Goal: Navigation & Orientation: Find specific page/section

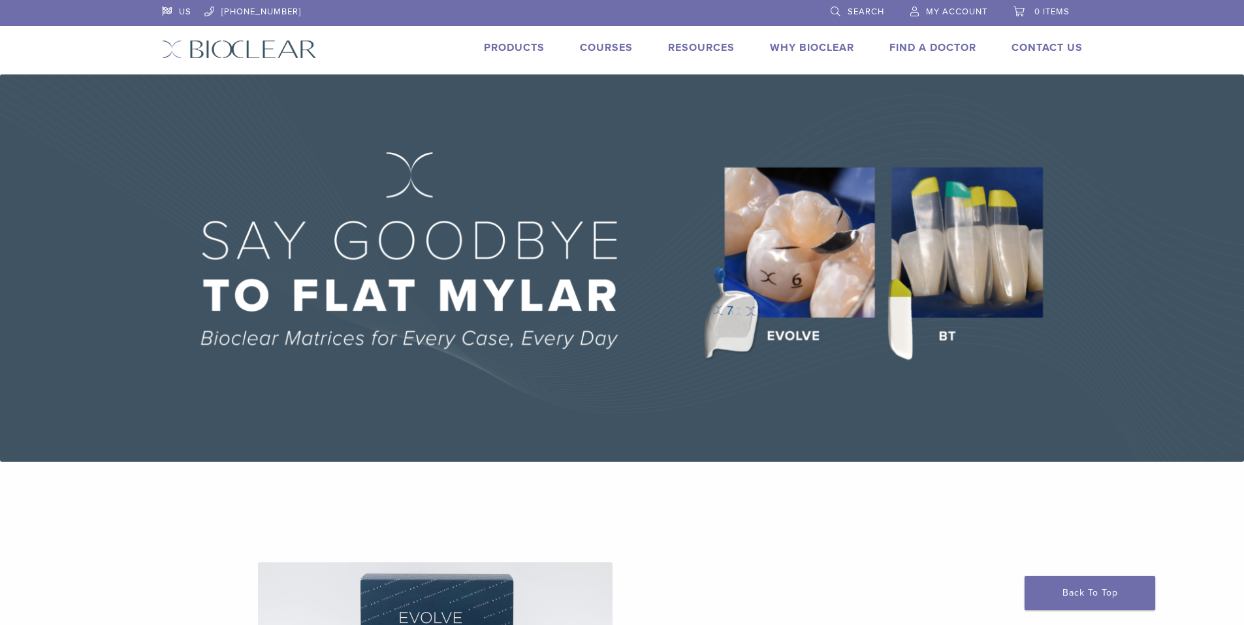
click at [286, 44] on img at bounding box center [239, 49] width 155 height 19
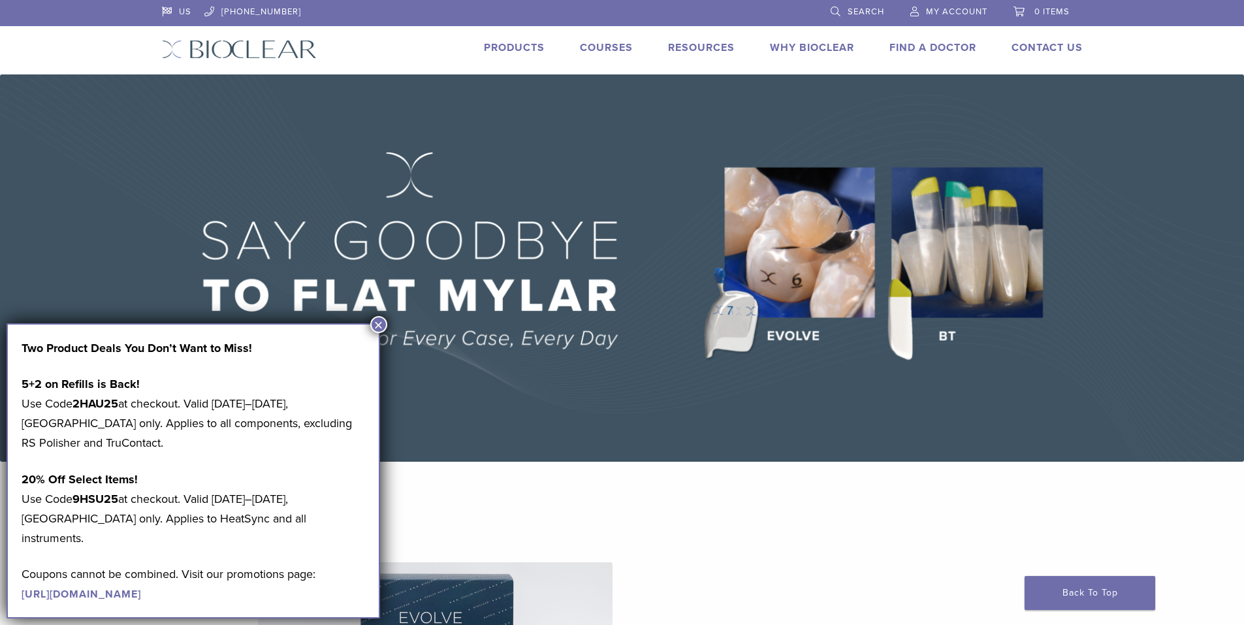
click at [381, 321] on button "×" at bounding box center [378, 324] width 17 height 17
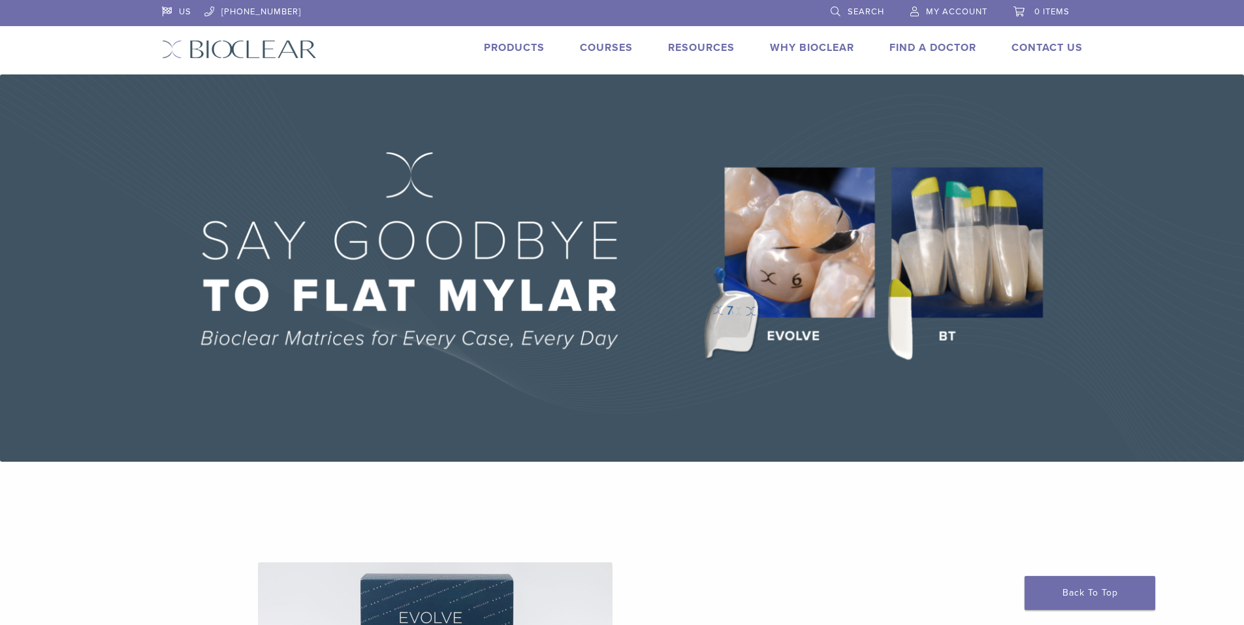
click at [250, 43] on img at bounding box center [239, 49] width 155 height 19
